Goal: Task Accomplishment & Management: Manage account settings

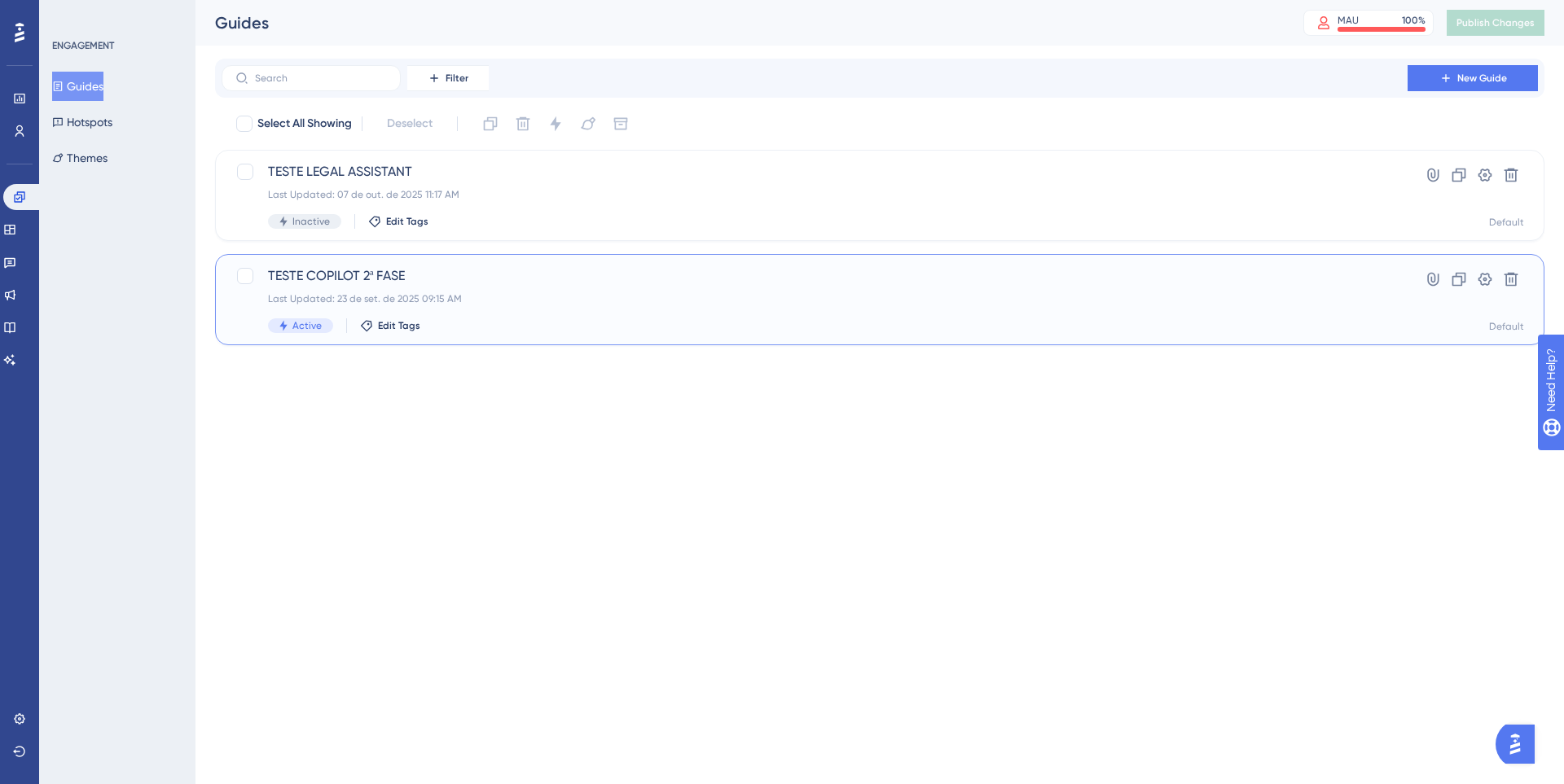
click at [507, 296] on div "Last Updated: 23 de set. de 2025 09:15 AM" at bounding box center [814, 299] width 1093 height 13
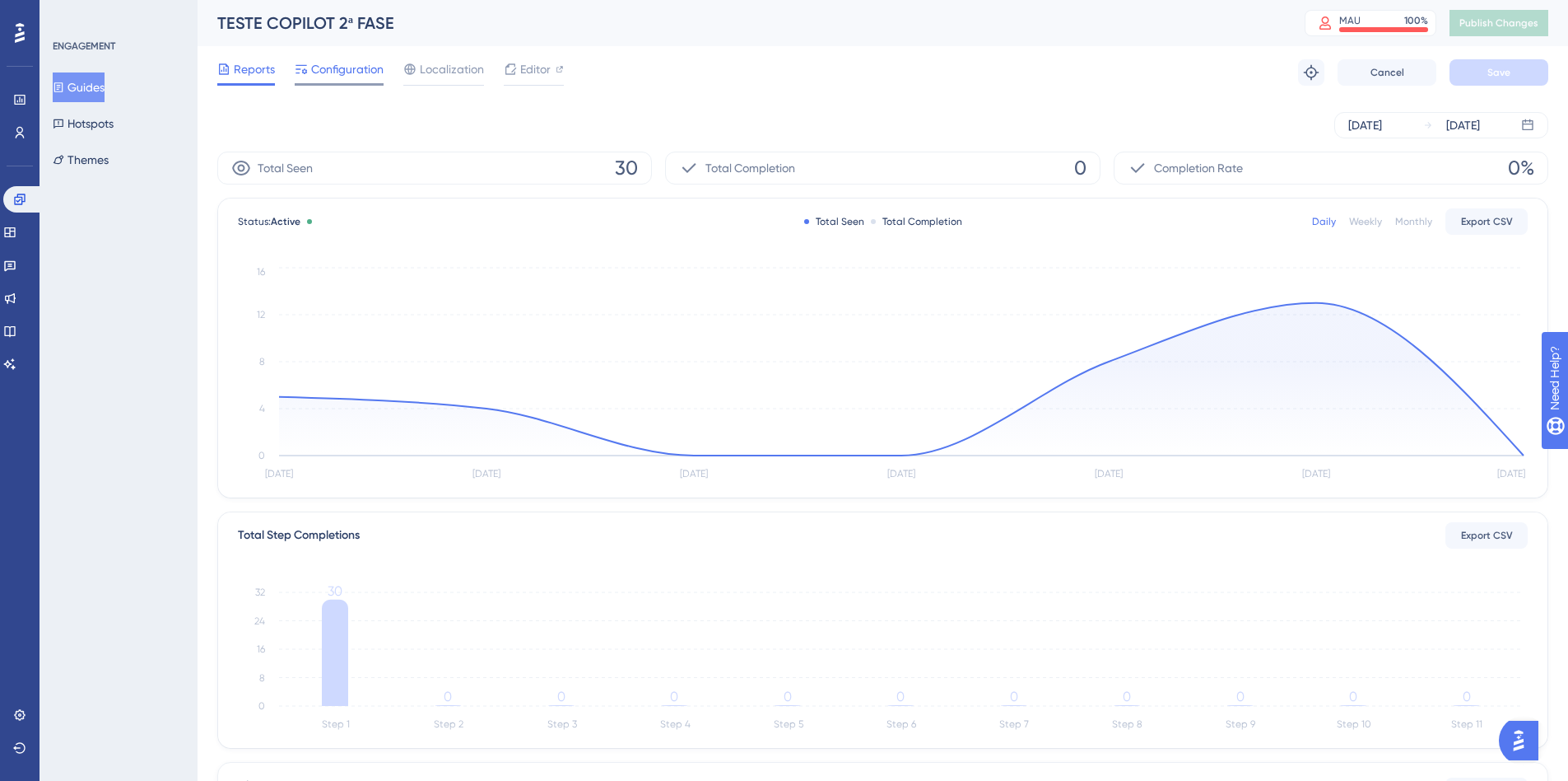
click at [376, 74] on span "Configuration" at bounding box center [347, 69] width 72 height 20
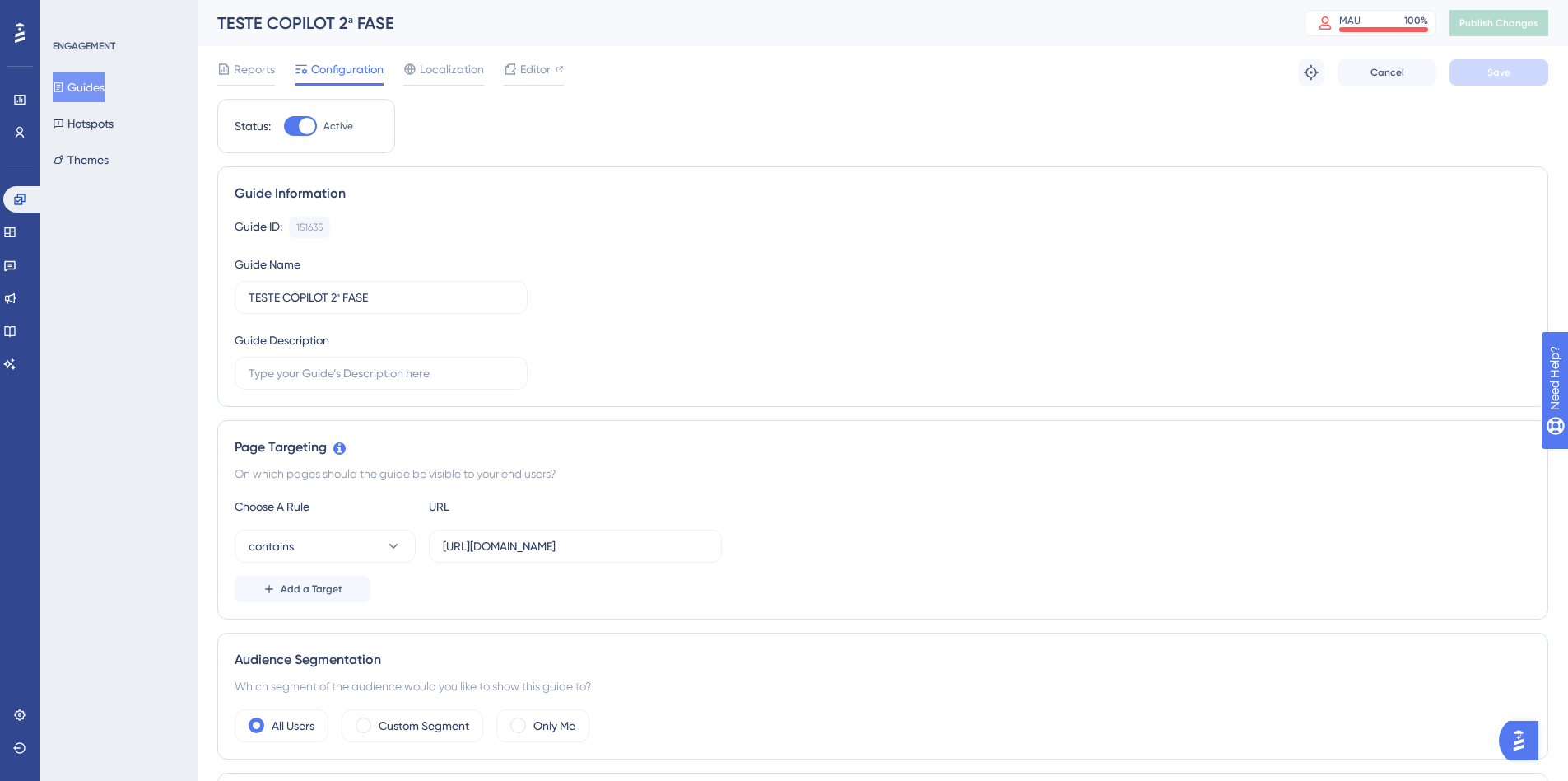
click at [297, 129] on div at bounding box center [300, 126] width 33 height 20
click at [284, 127] on input "Active" at bounding box center [283, 126] width 1 height 1
checkbox input "false"
click at [1515, 64] on button "Save" at bounding box center [1498, 72] width 99 height 26
click at [1523, 21] on span "Publish Changes" at bounding box center [1498, 23] width 79 height 14
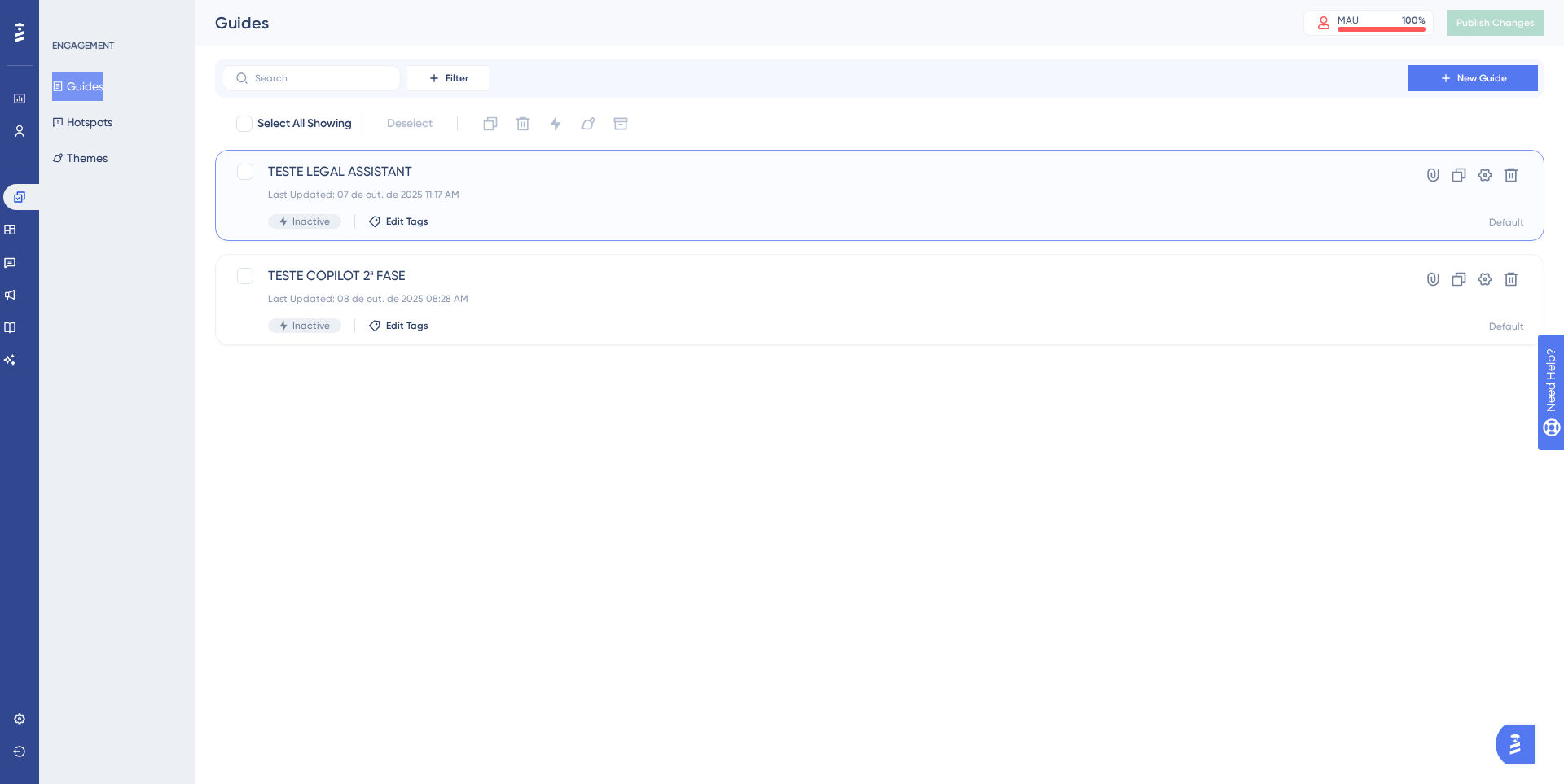
click at [447, 190] on div "Last Updated: 07 de out. de 2025 11:17 AM" at bounding box center [814, 195] width 1093 height 13
